Goal: Find specific page/section: Find specific page/section

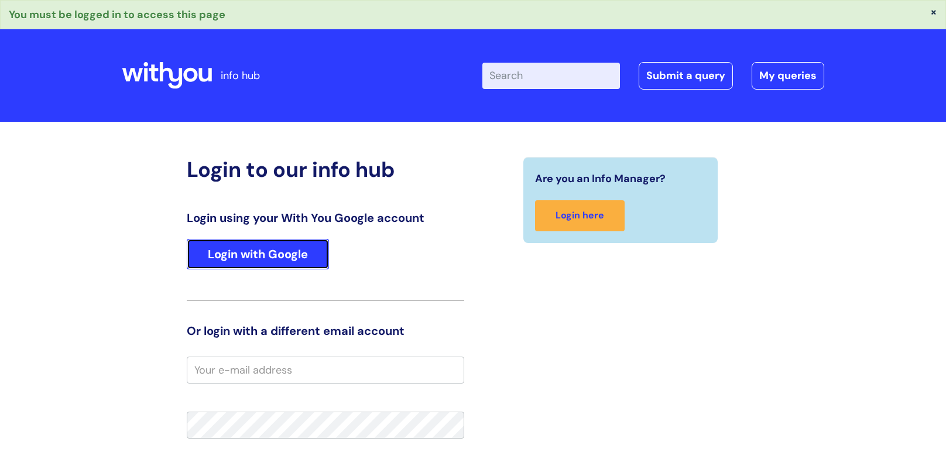
click at [242, 252] on link "Login with Google" at bounding box center [258, 254] width 142 height 30
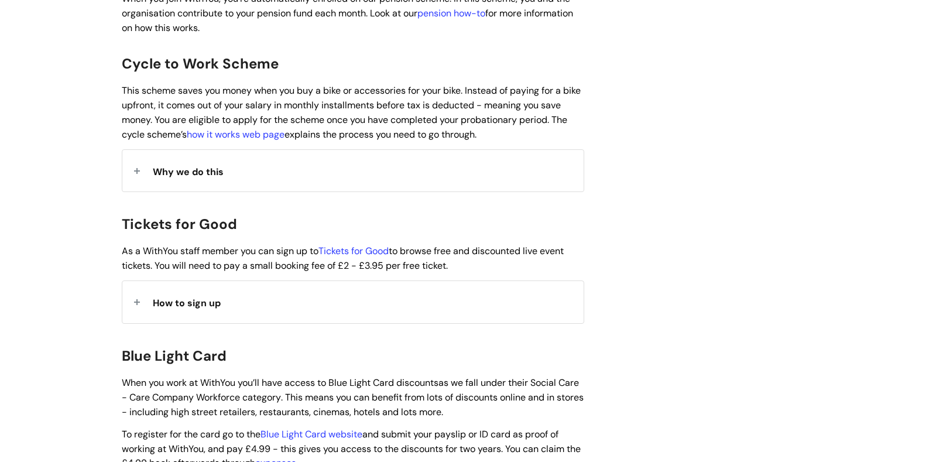
scroll to position [932, 0]
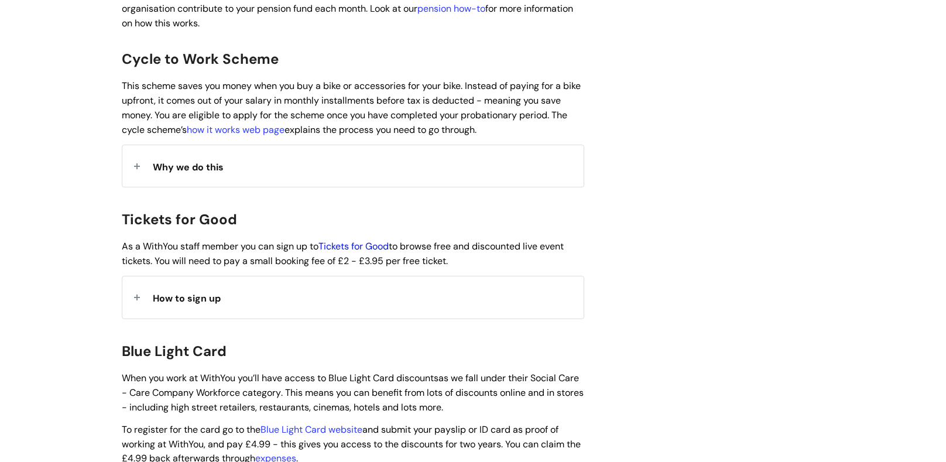
click at [361, 240] on link "Tickets for Good" at bounding box center [354, 246] width 70 height 12
